Goal: Find specific page/section: Find specific page/section

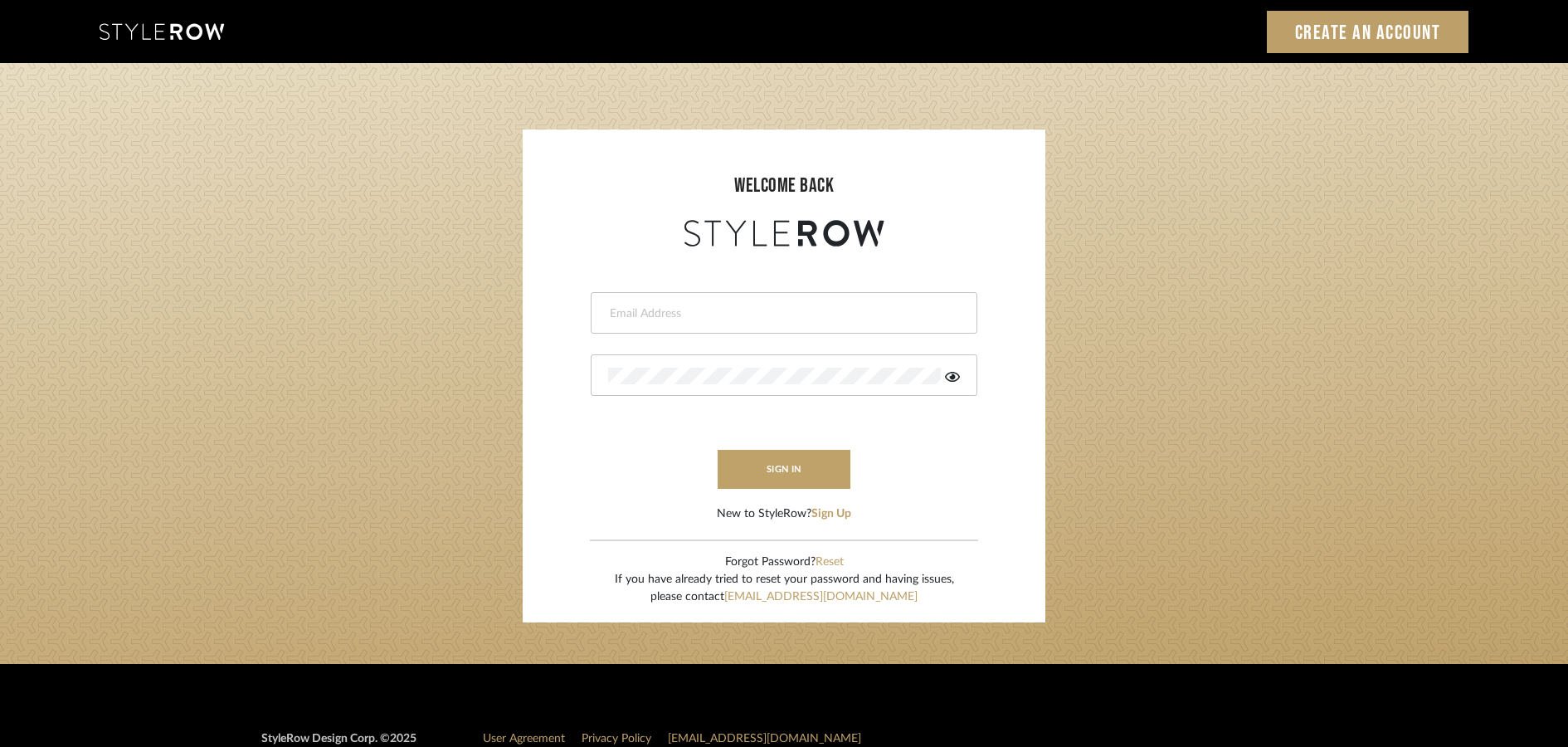
type input "[PERSON_NAME][EMAIL_ADDRESS][DOMAIN_NAME]"
click at [775, 473] on button "sign in" at bounding box center [784, 469] width 132 height 39
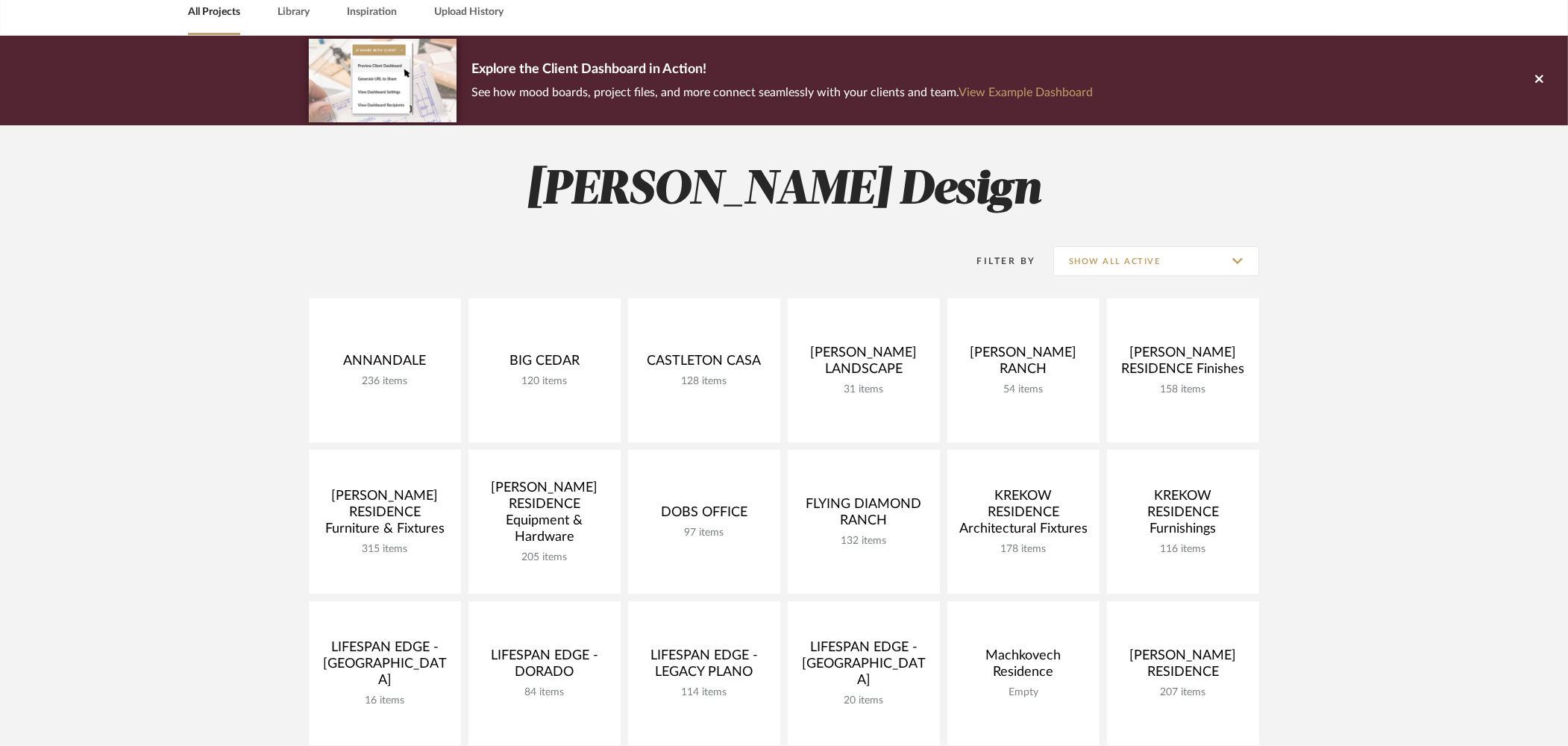
scroll to position [214, 0]
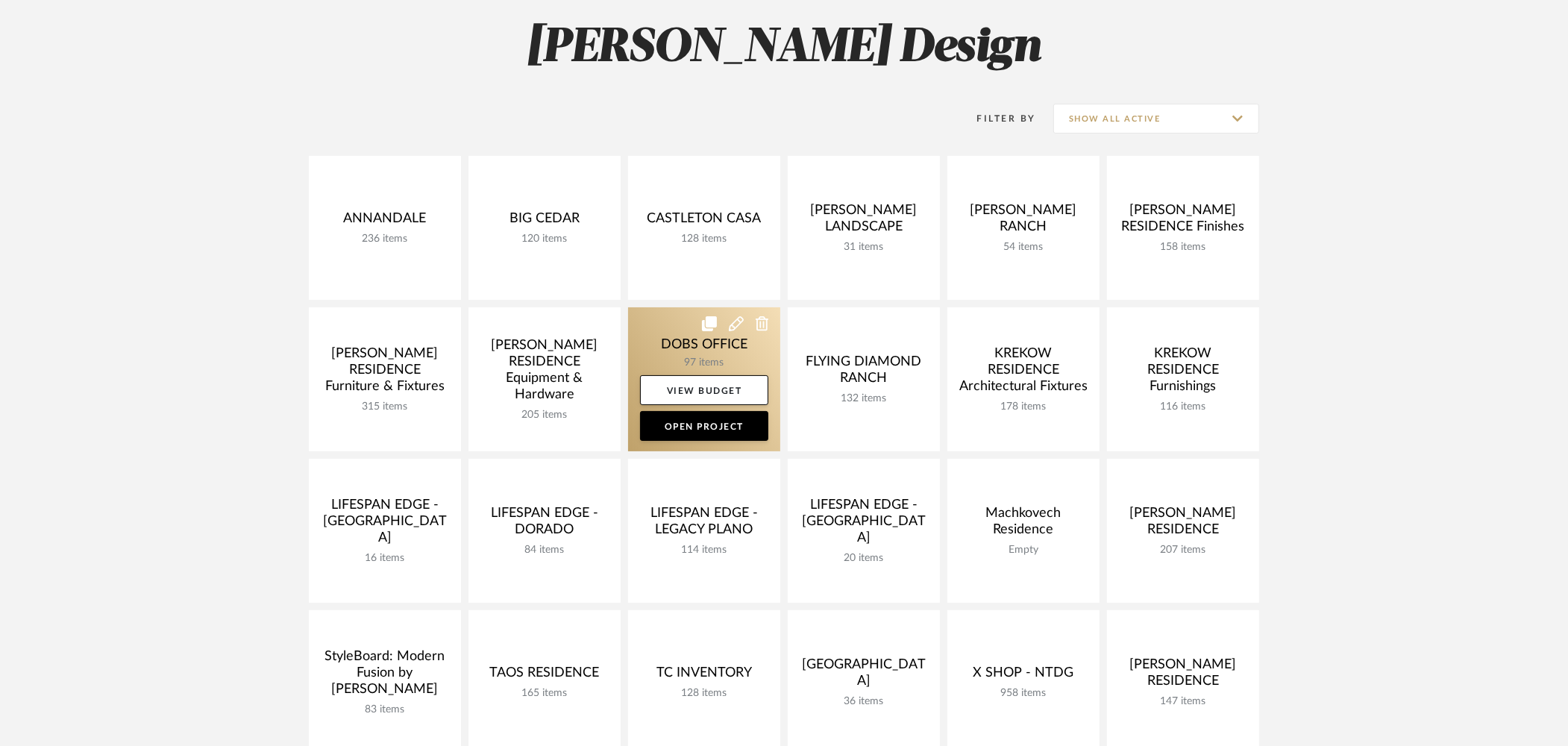
click at [711, 350] on link at bounding box center [704, 379] width 152 height 144
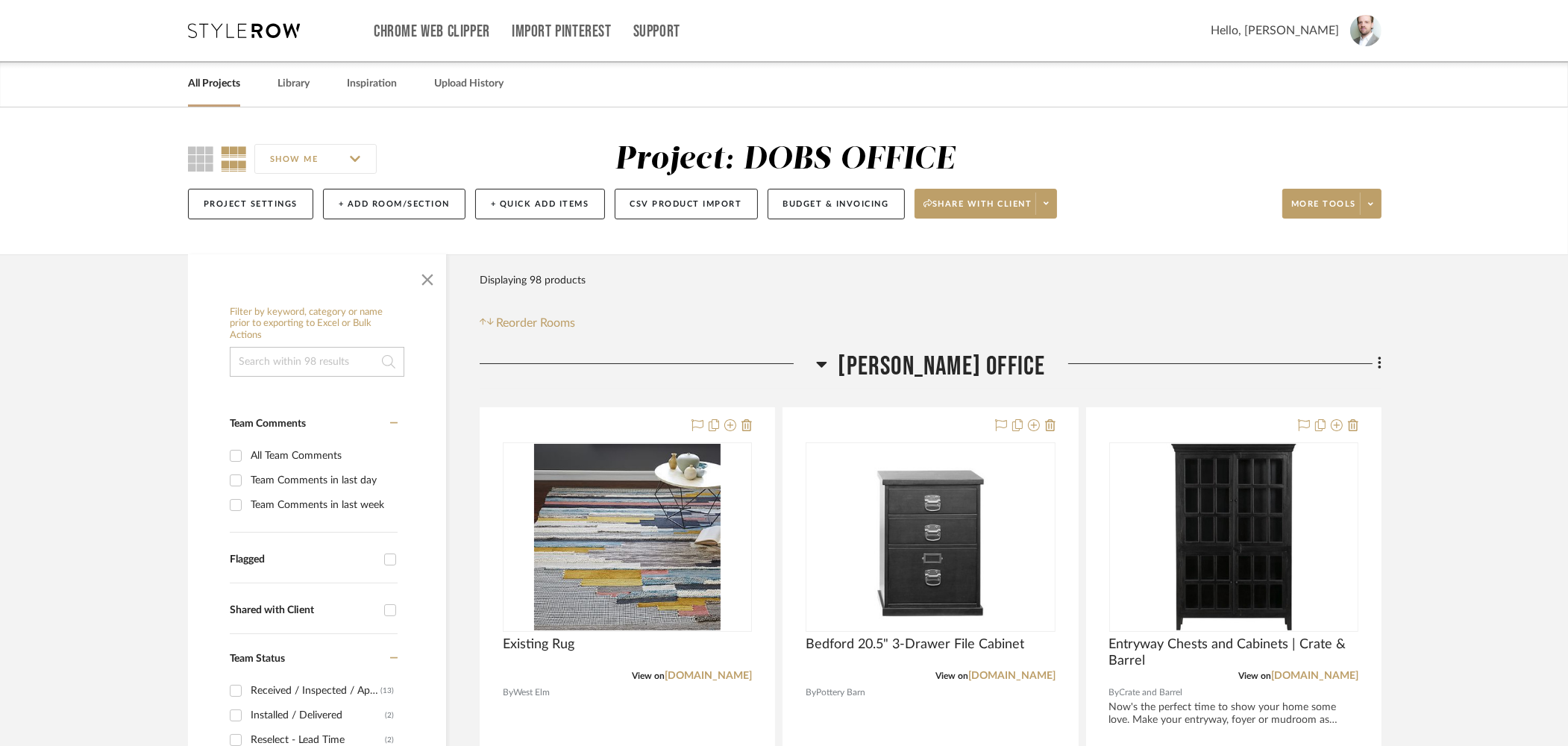
click at [271, 363] on input at bounding box center [317, 361] width 174 height 30
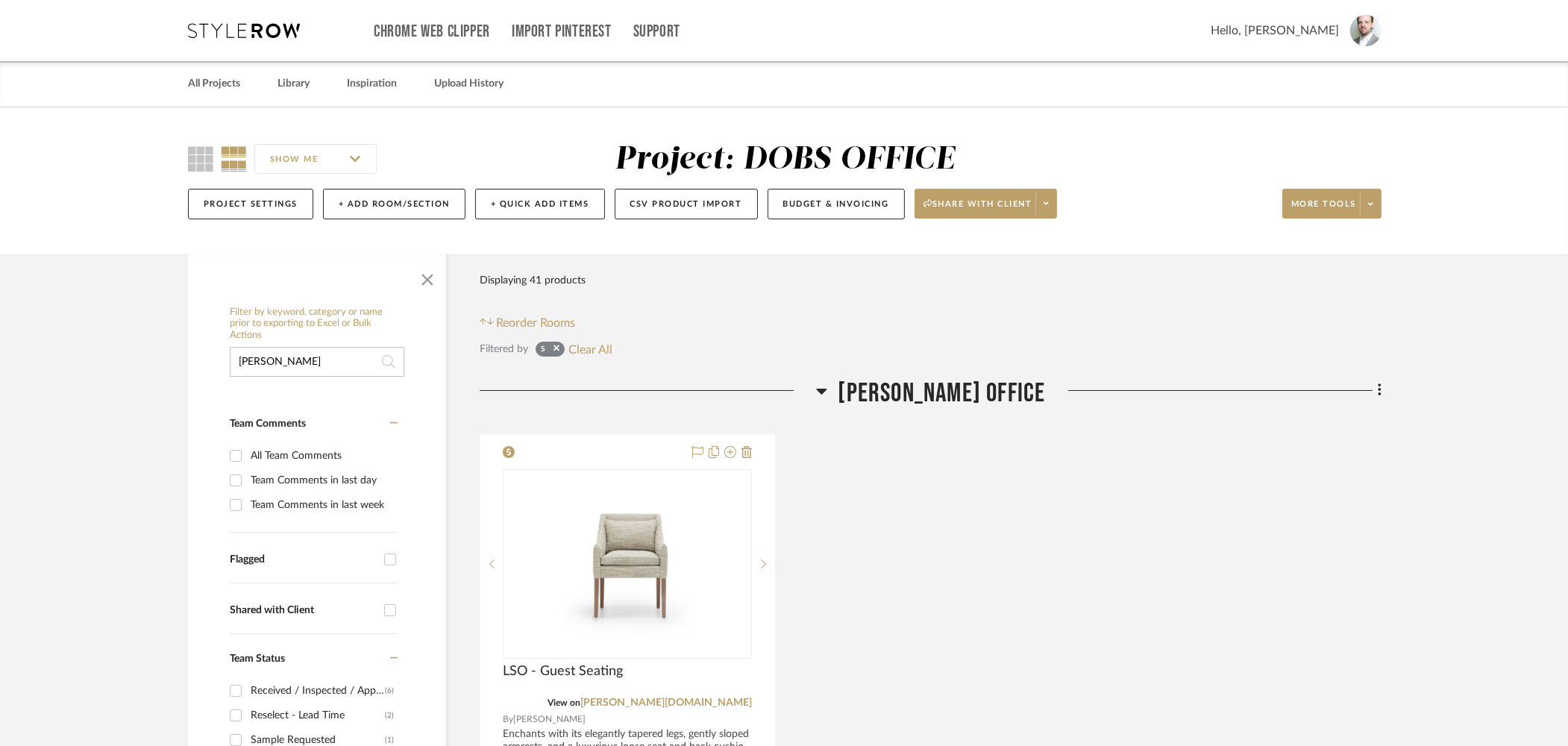
type input "Surya"
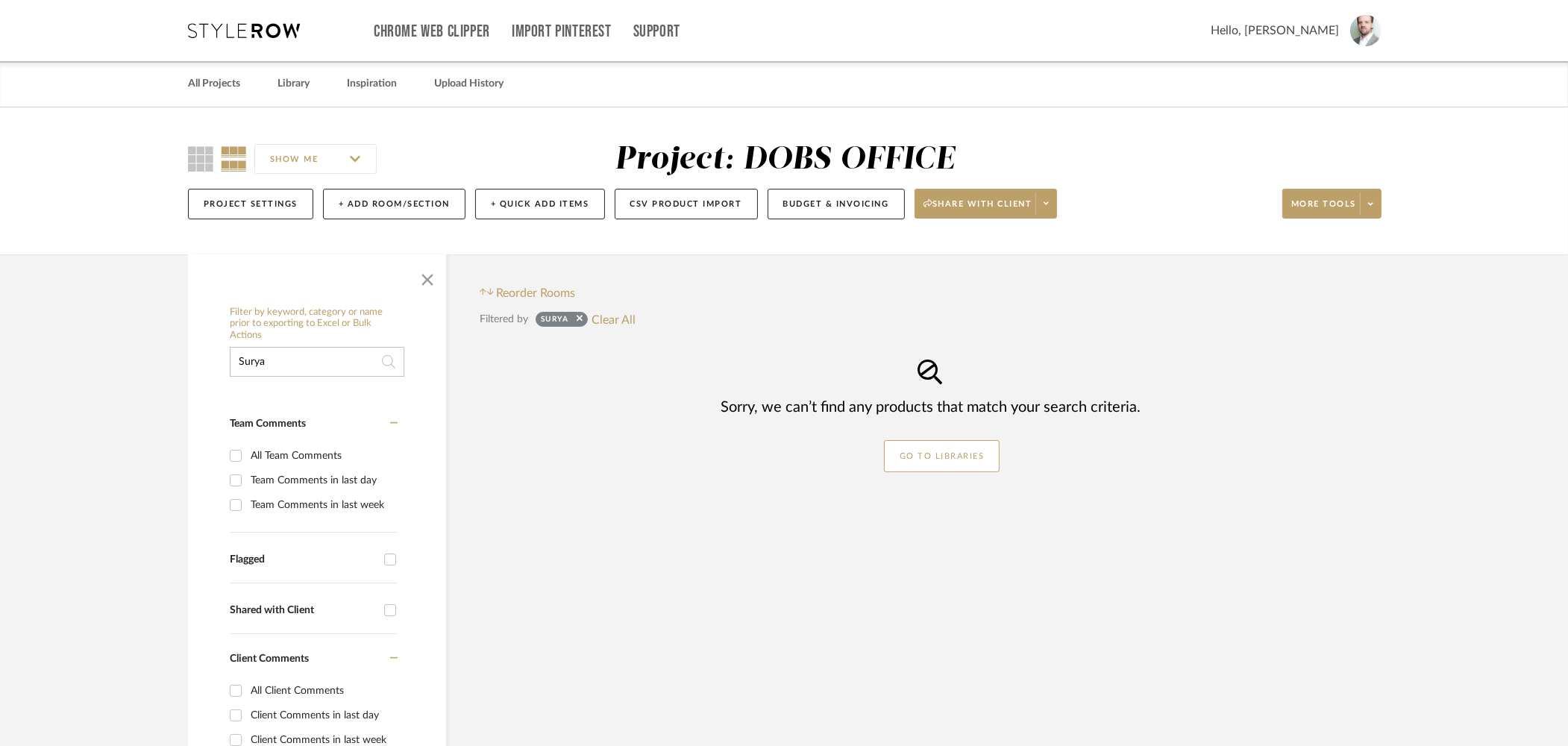
click at [302, 354] on input "Surya" at bounding box center [317, 361] width 174 height 30
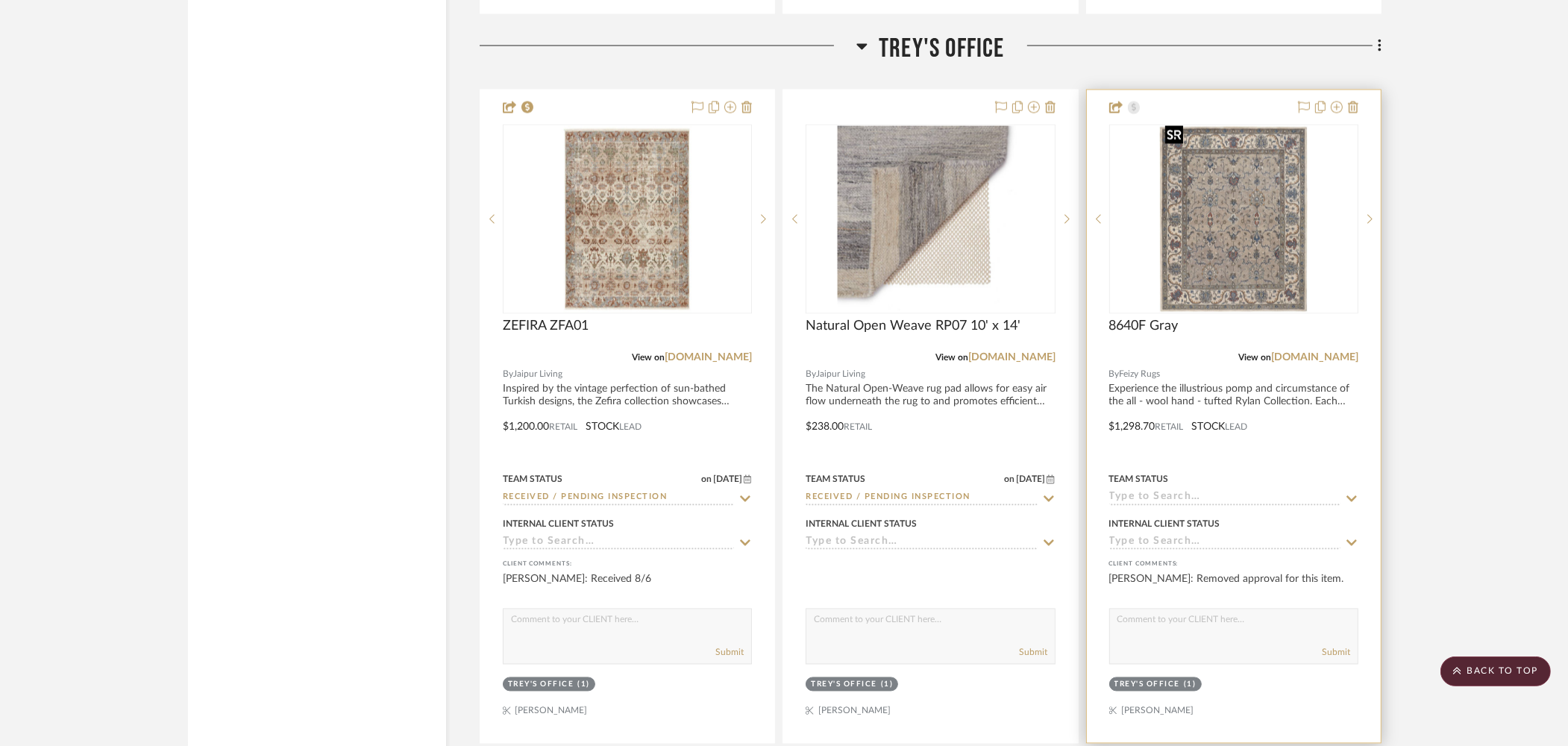
scroll to position [3217, 0]
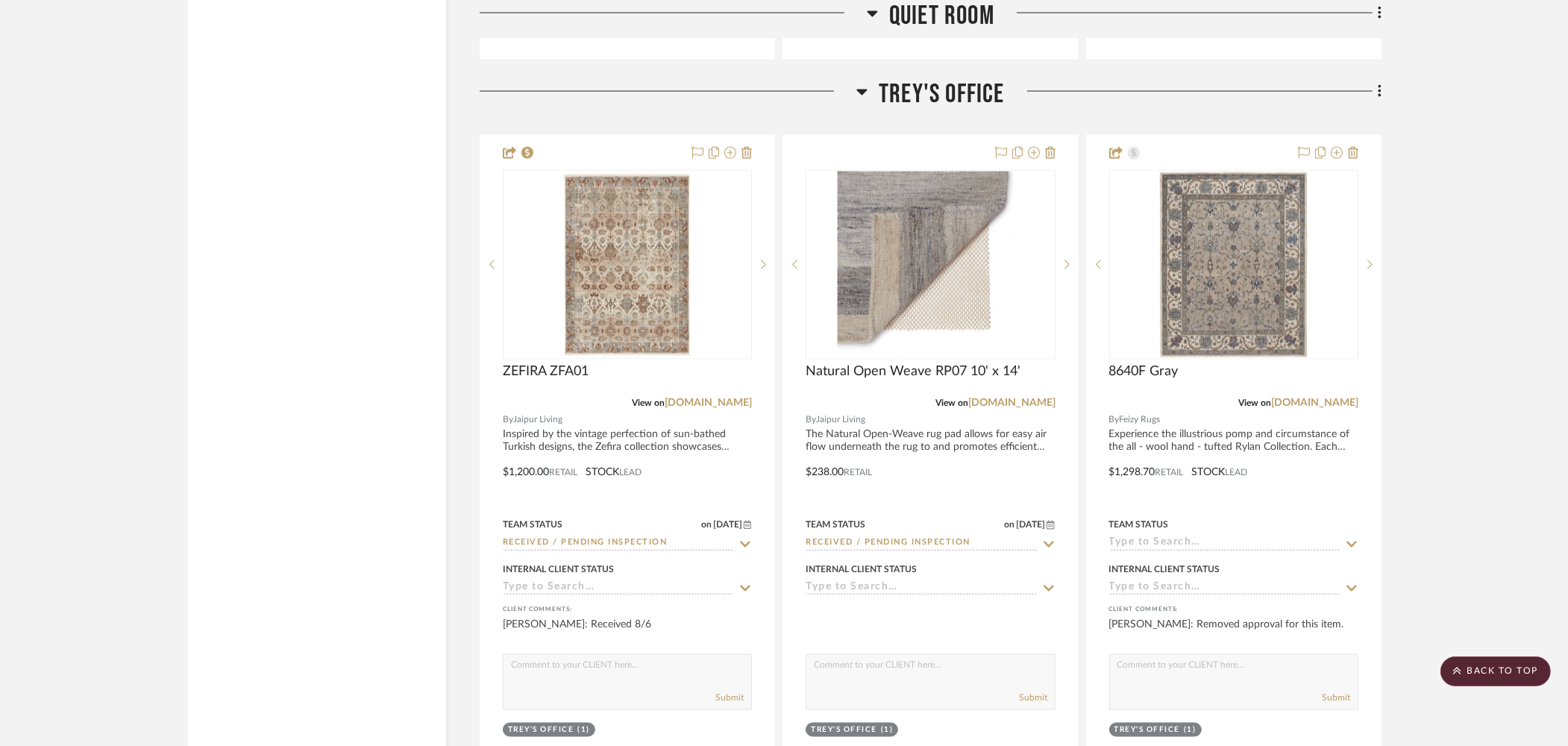
type input "Rug"
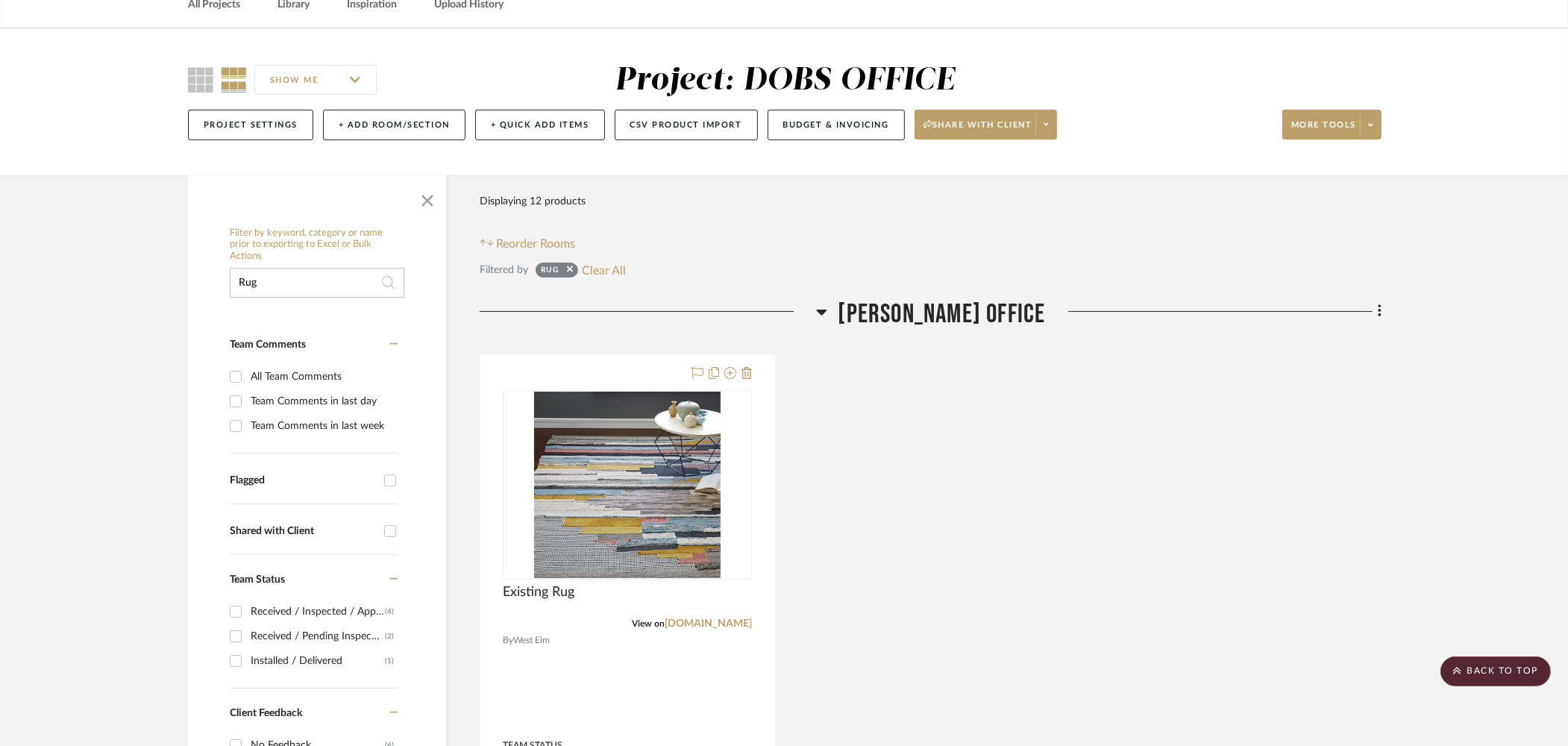
scroll to position [0, 0]
